Goal: Obtain resource: Download file/media

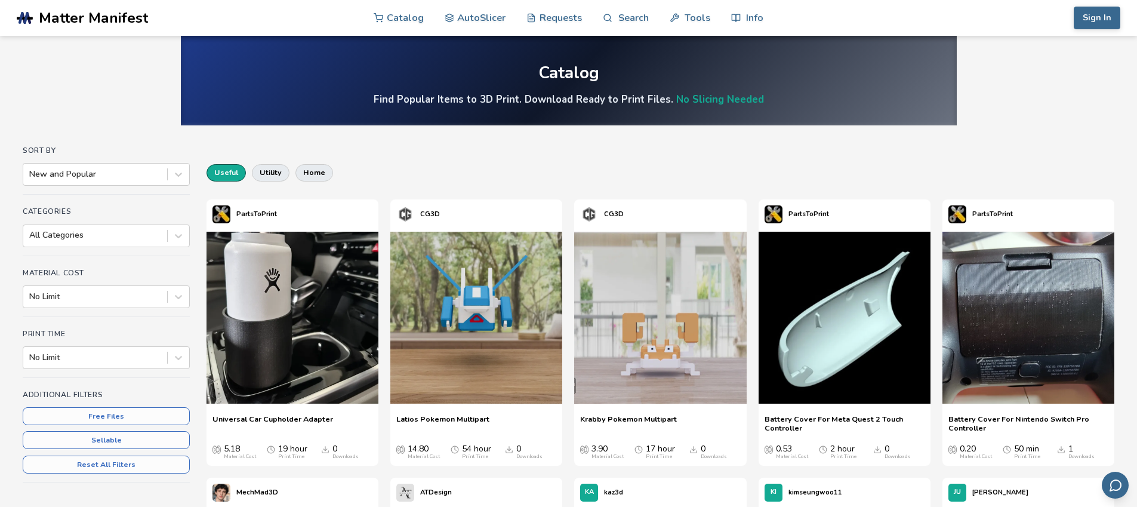
click at [230, 178] on button "useful" at bounding box center [226, 172] width 39 height 17
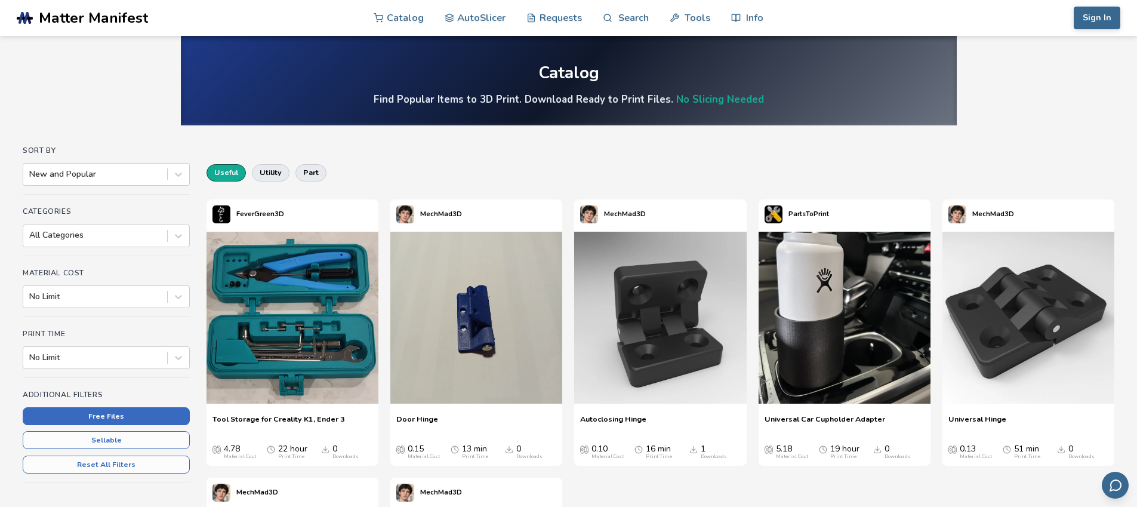
click at [157, 420] on button "Free Files" at bounding box center [106, 416] width 167 height 18
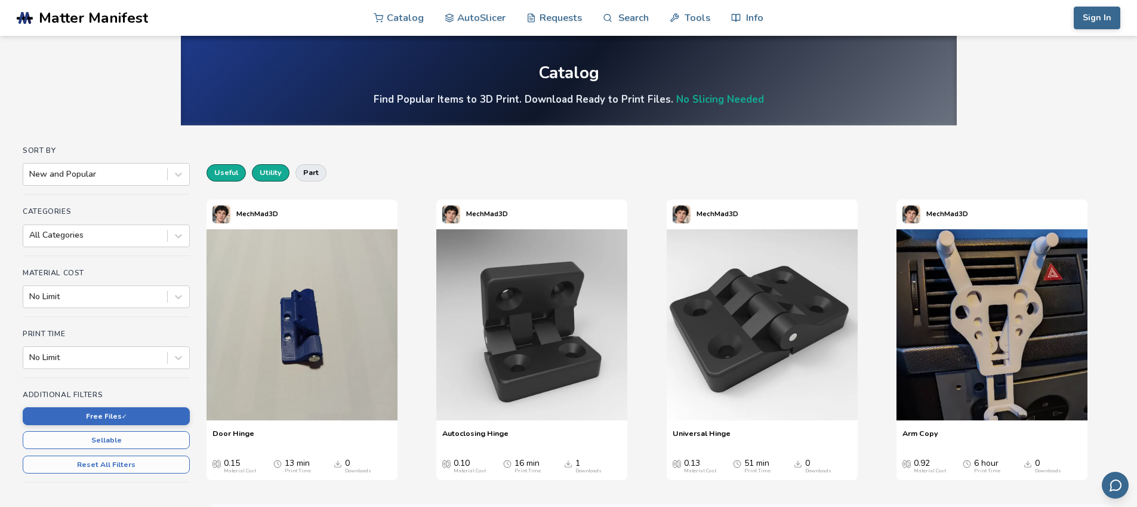
click at [272, 175] on button "utility" at bounding box center [271, 172] width 38 height 17
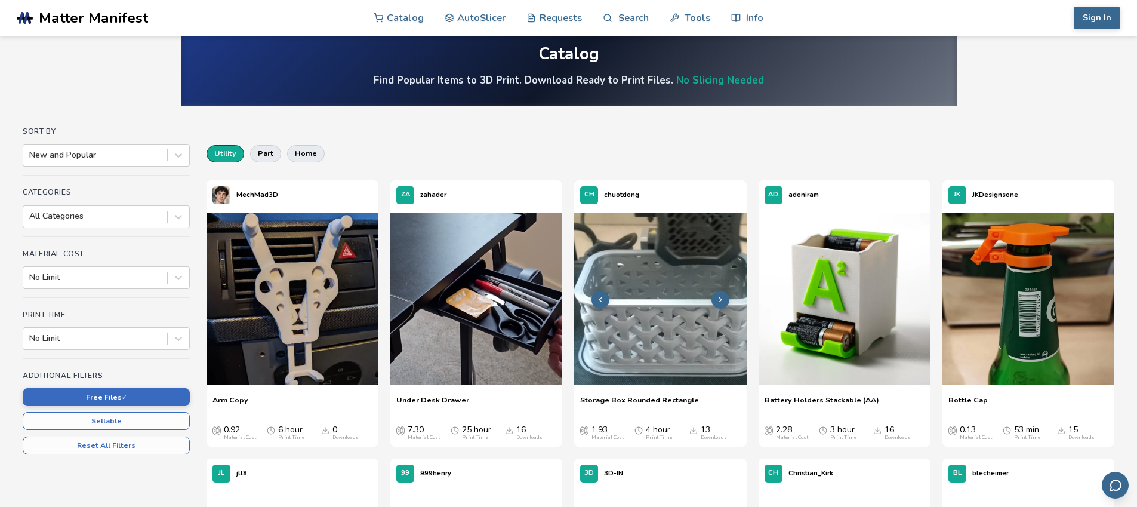
scroll to position [29, 0]
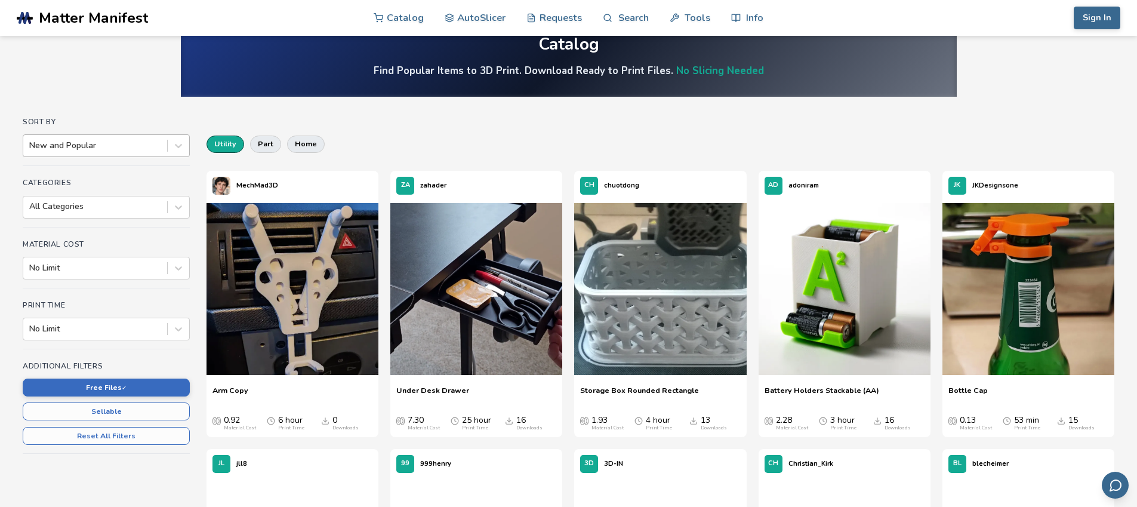
click at [115, 145] on div at bounding box center [95, 146] width 132 height 12
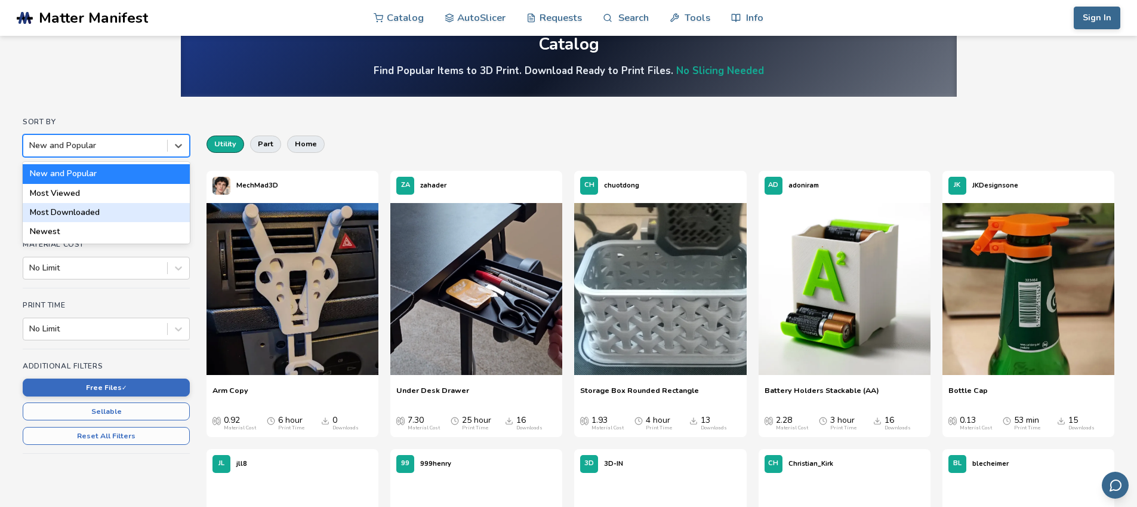
click at [118, 215] on div "Most Downloaded" at bounding box center [106, 212] width 167 height 19
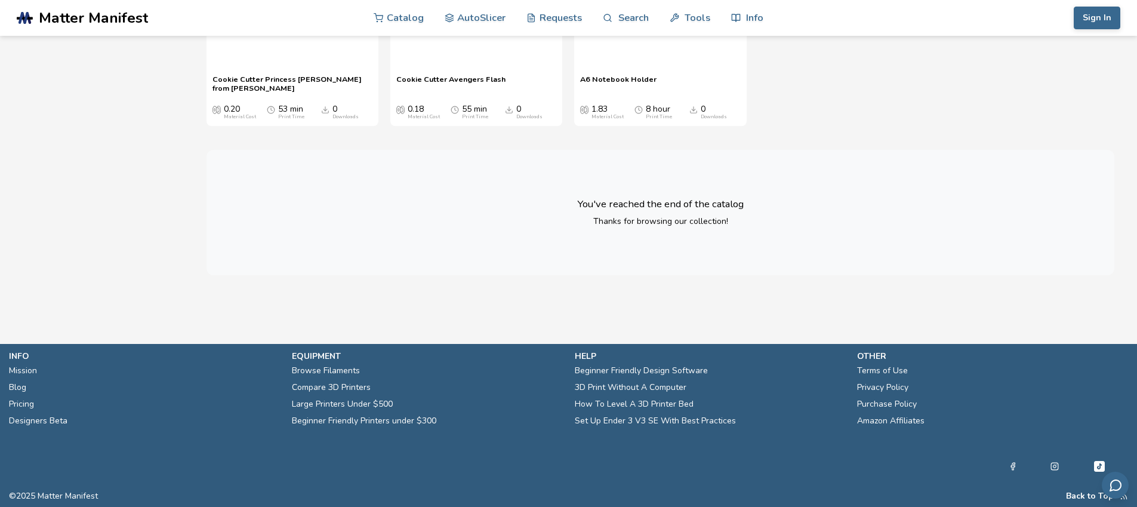
scroll to position [13616, 0]
